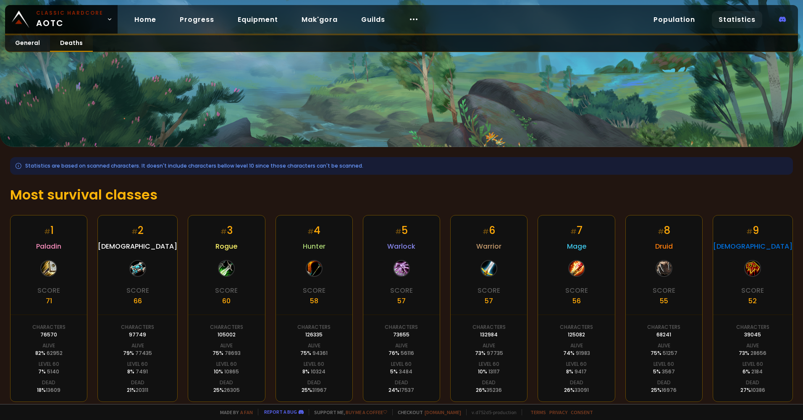
click at [73, 40] on link "Deaths" at bounding box center [71, 43] width 43 height 16
click at [82, 41] on link "Deaths" at bounding box center [71, 43] width 43 height 16
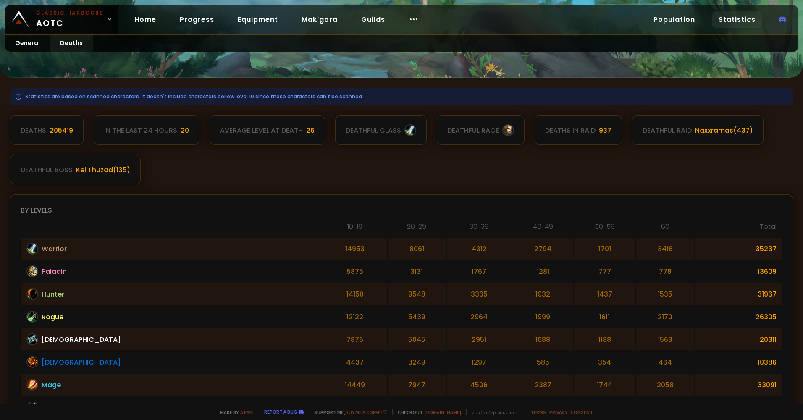
scroll to position [84, 0]
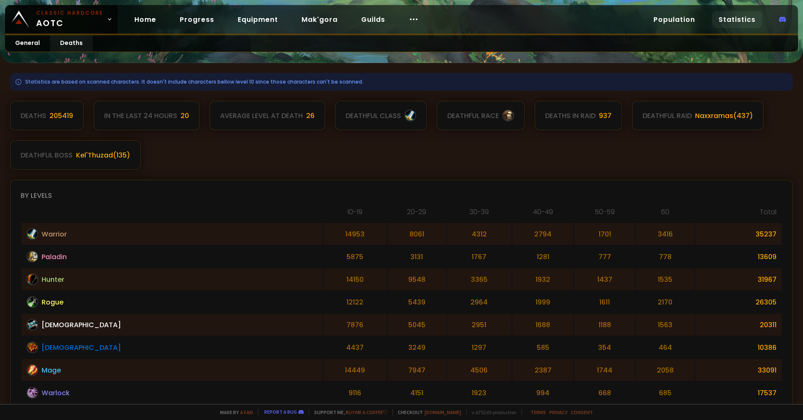
click at [45, 158] on div "deathful boss" at bounding box center [47, 155] width 52 height 11
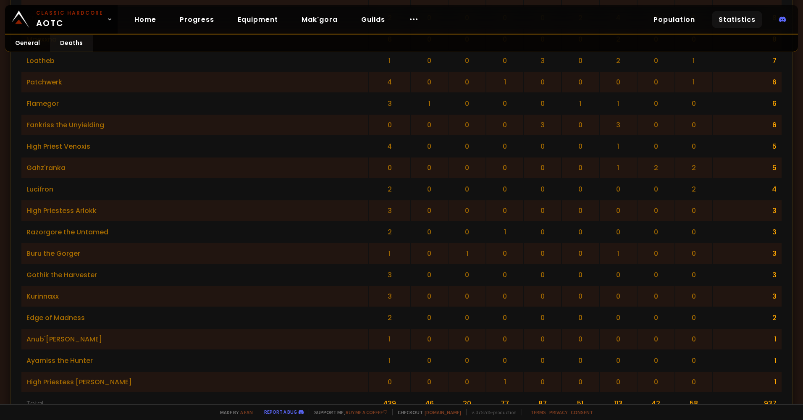
scroll to position [1575, 0]
